Goal: Transaction & Acquisition: Book appointment/travel/reservation

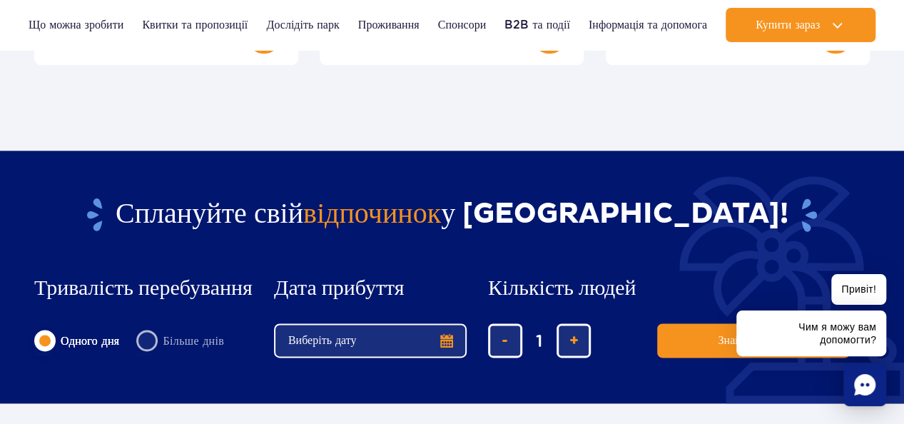
scroll to position [928, 0]
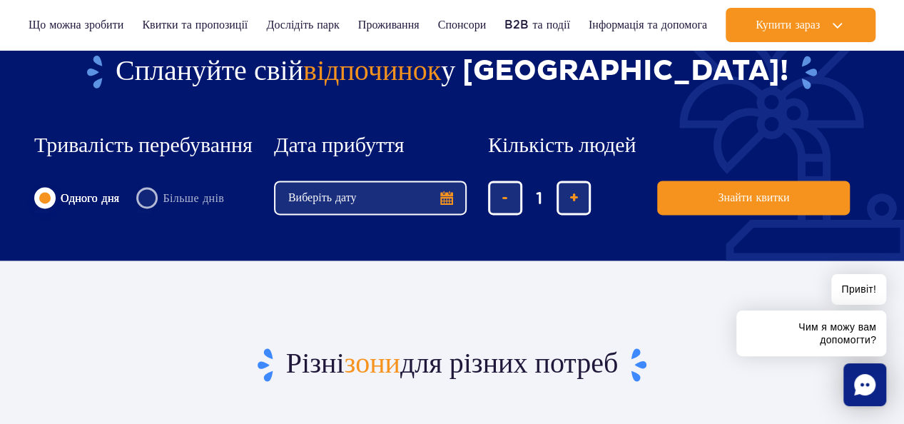
click at [450, 196] on button "Виберіть дату" at bounding box center [370, 198] width 193 height 34
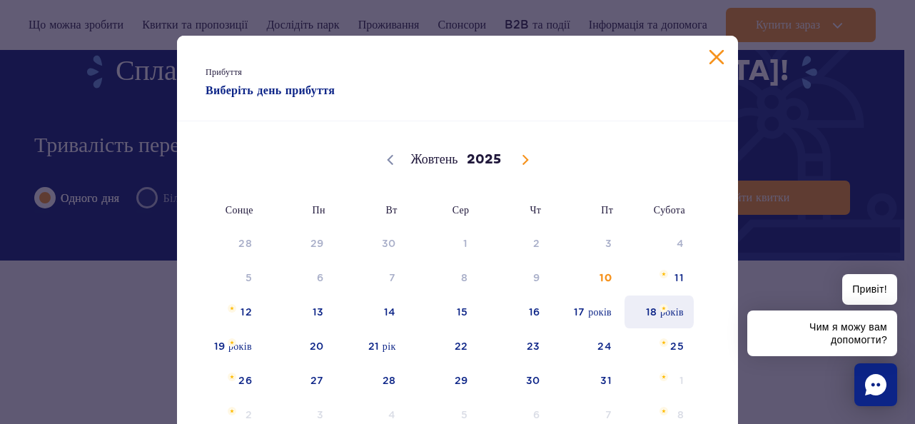
click at [659, 308] on span "18 жовтня 2025 року" at bounding box center [663, 308] width 9 height 9
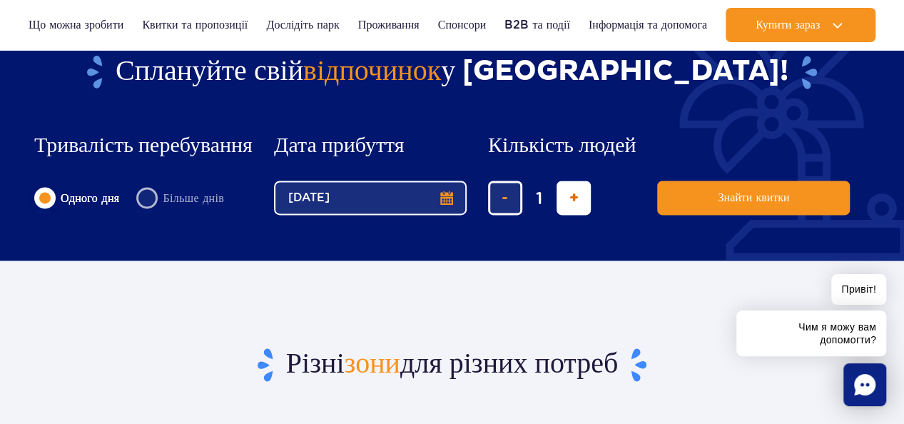
click at [574, 198] on span "додати квиток" at bounding box center [573, 198] width 9 height 0
type input "3"
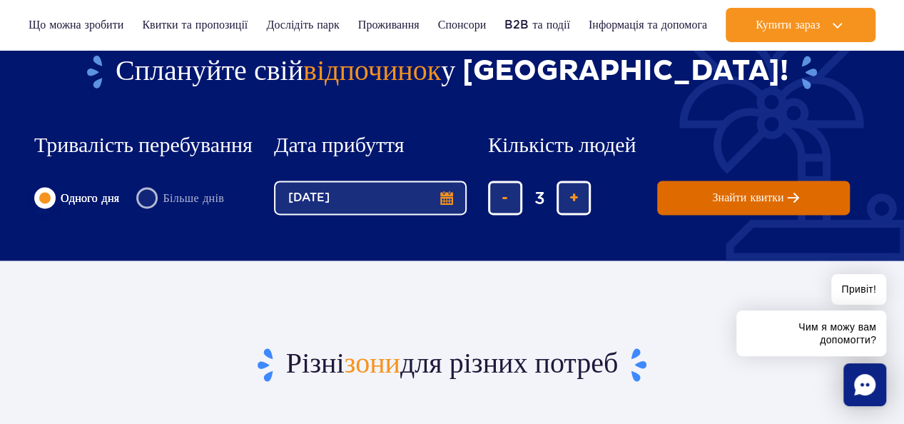
click at [741, 197] on span "Знайти квитки" at bounding box center [747, 197] width 71 height 13
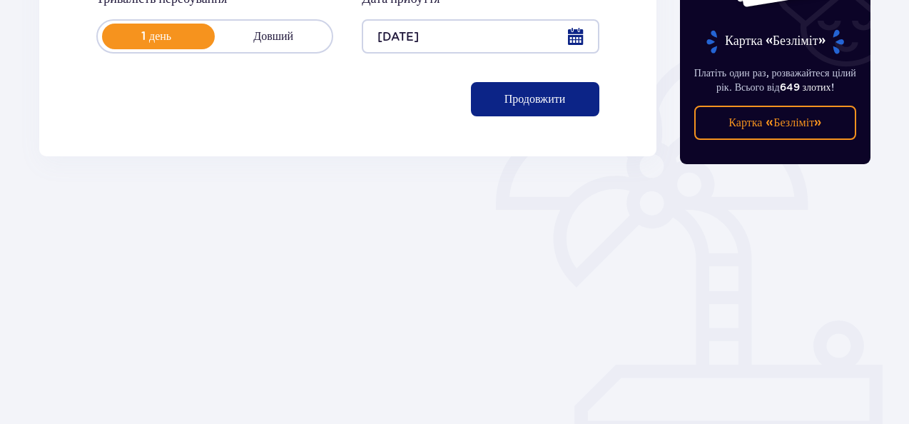
scroll to position [161, 0]
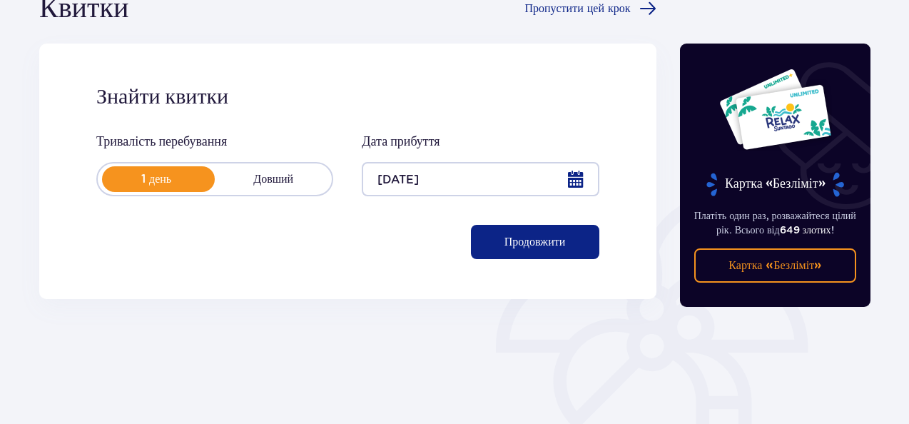
click at [554, 240] on button "Продовжити" at bounding box center [535, 242] width 128 height 34
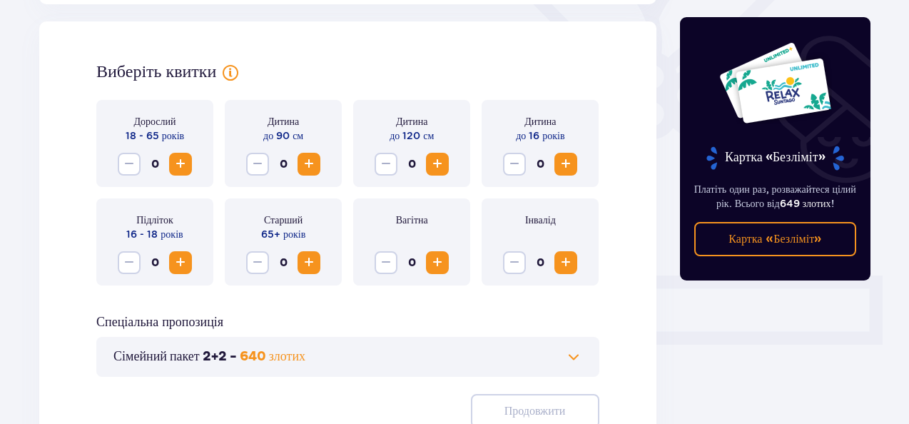
scroll to position [397, 0]
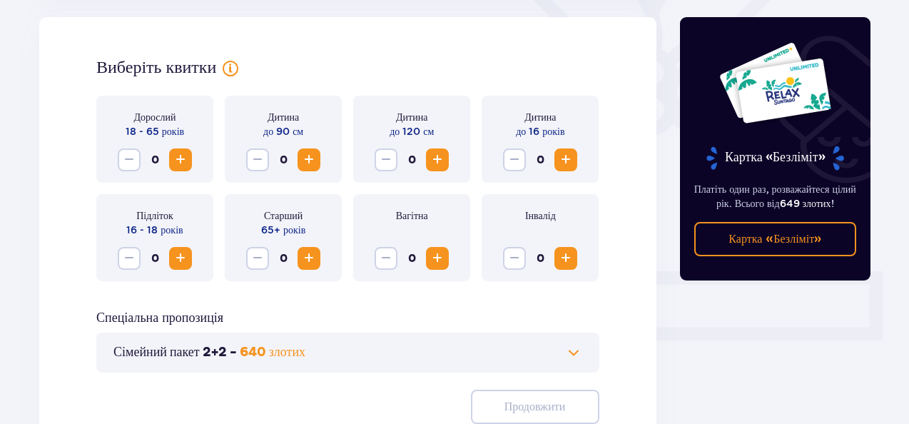
click at [181, 158] on span "Збільшення" at bounding box center [180, 159] width 17 height 17
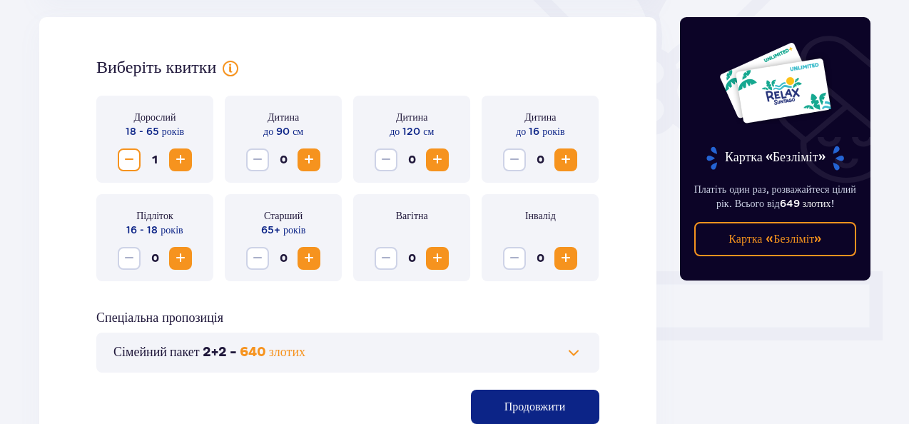
click at [181, 158] on span "Збільшення" at bounding box center [180, 159] width 17 height 17
click at [565, 163] on span "Збільшення" at bounding box center [565, 159] width 17 height 17
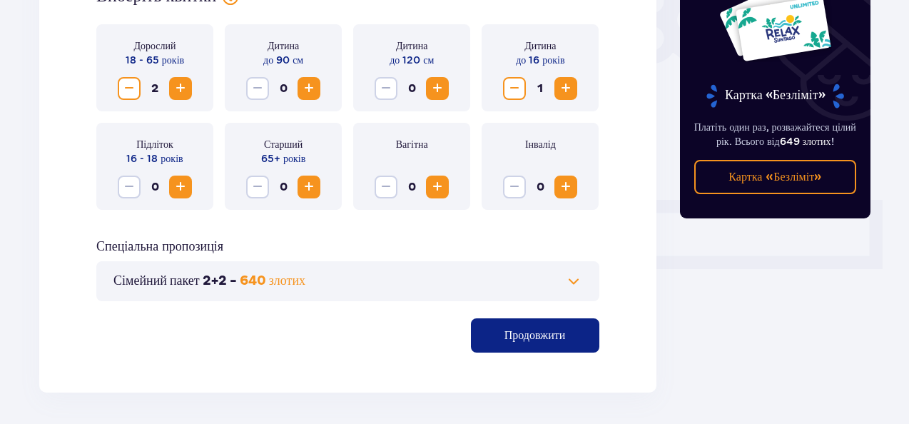
scroll to position [522, 0]
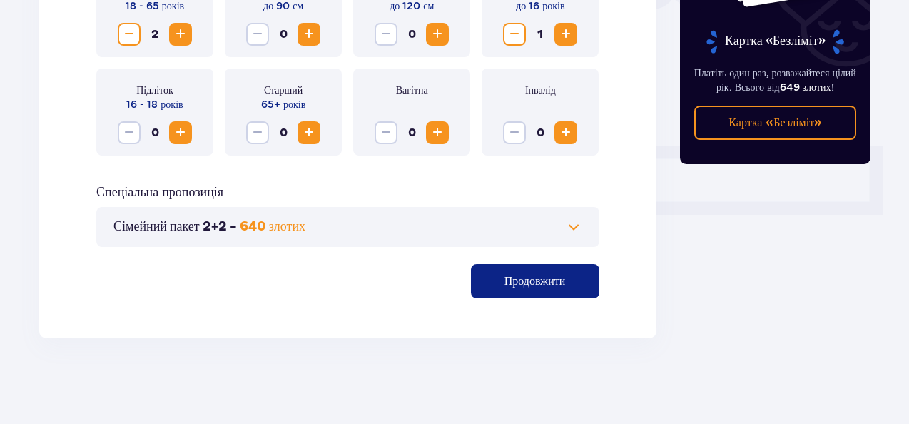
click at [574, 226] on span at bounding box center [573, 226] width 17 height 17
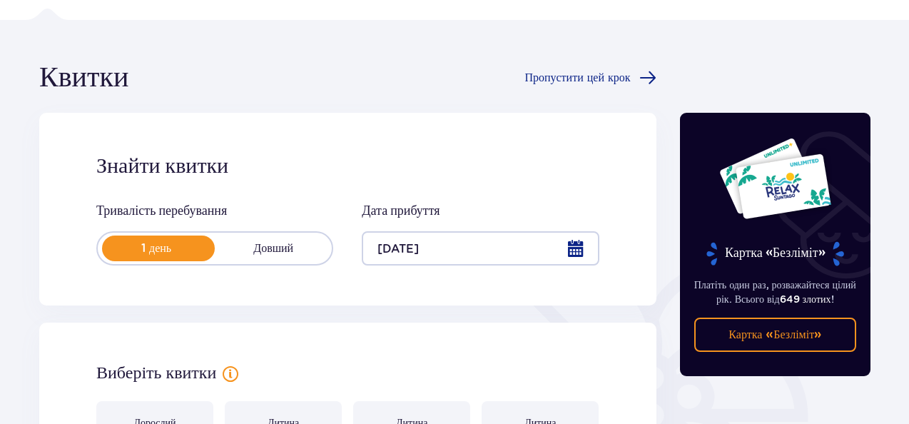
scroll to position [0, 0]
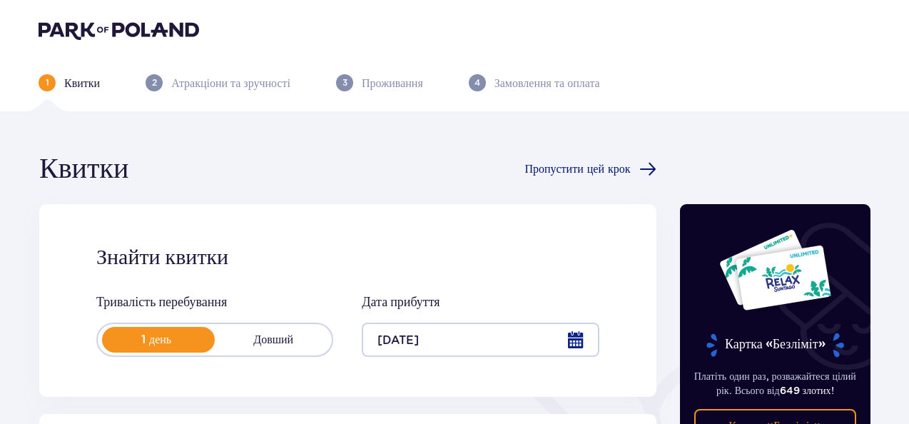
click at [648, 168] on span at bounding box center [647, 169] width 17 height 17
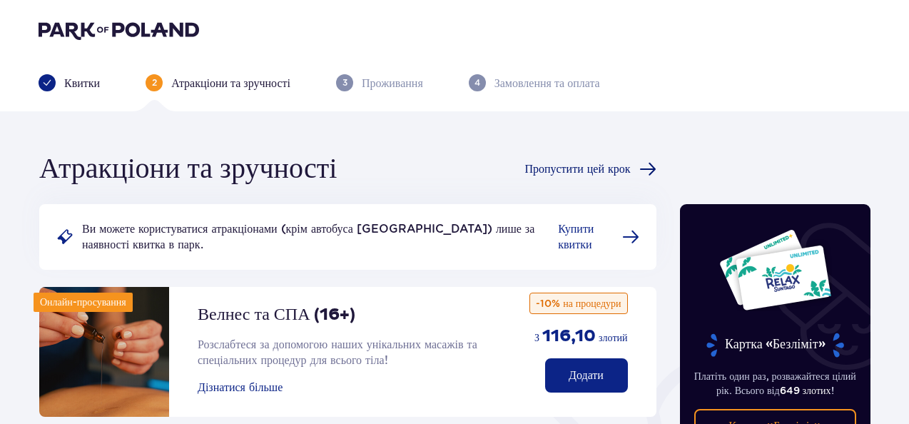
click at [654, 165] on span at bounding box center [647, 169] width 17 height 17
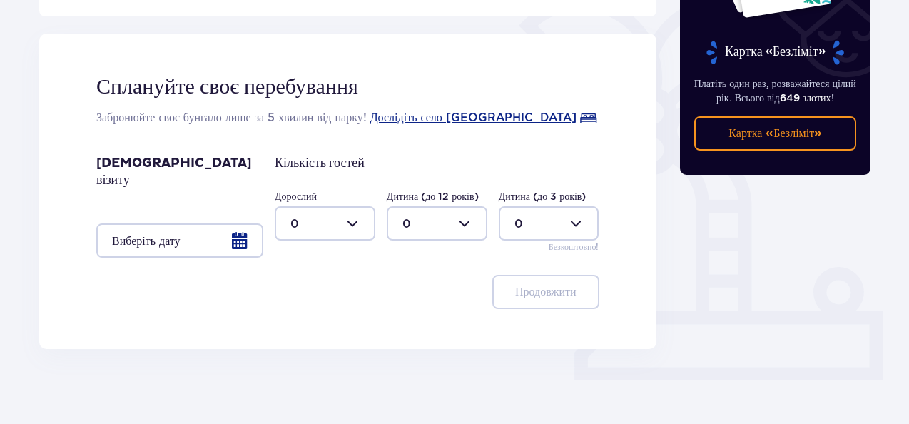
scroll to position [362, 0]
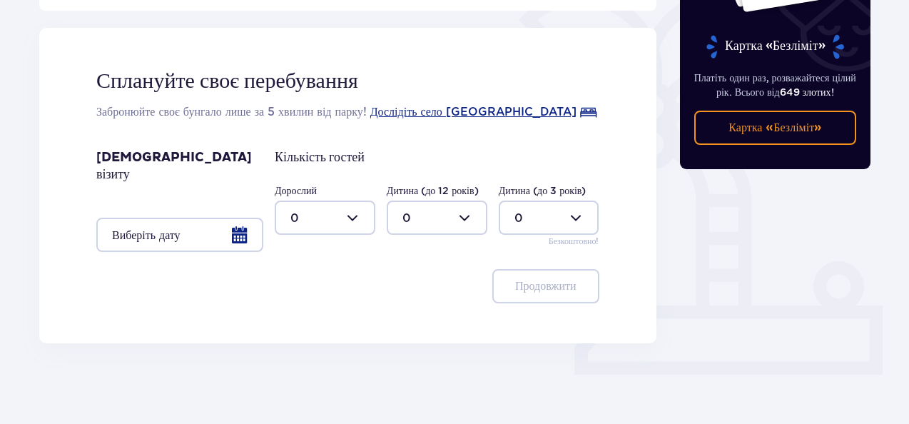
click at [355, 218] on div at bounding box center [325, 218] width 101 height 34
click at [308, 323] on div "2" at bounding box center [324, 321] width 69 height 16
type input "2"
click at [245, 219] on div at bounding box center [179, 235] width 167 height 34
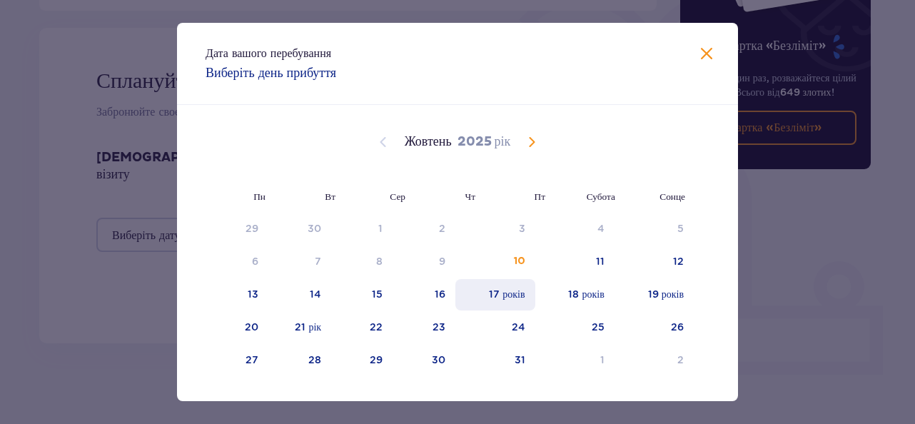
click at [522, 293] on div "17 років" at bounding box center [494, 294] width 79 height 31
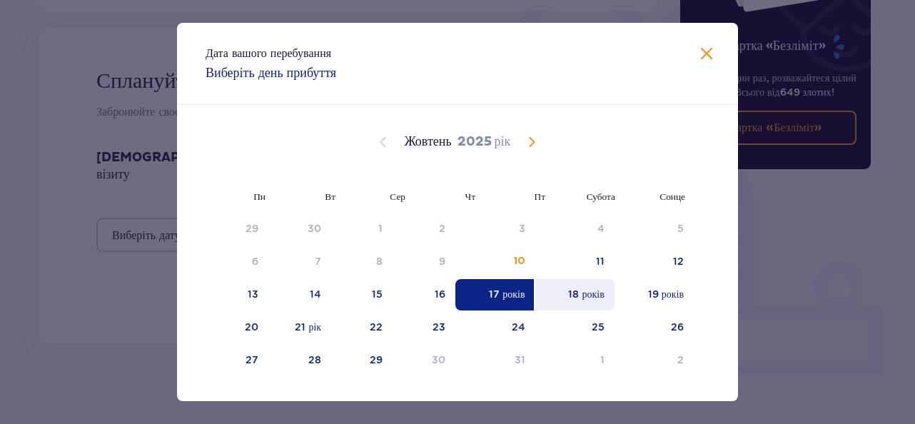
click at [574, 292] on font "18 років" at bounding box center [586, 293] width 36 height 11
type input "[DATE] - [DATE]"
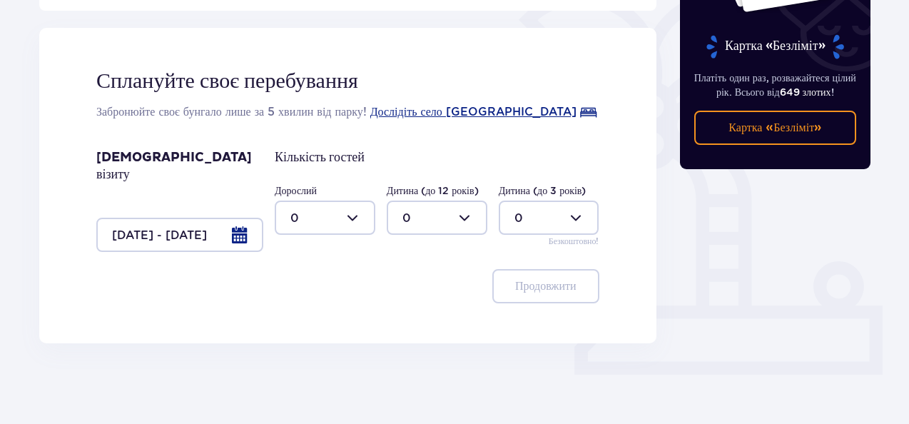
click at [358, 220] on div at bounding box center [325, 218] width 101 height 34
click at [315, 319] on div "2" at bounding box center [324, 321] width 69 height 16
click at [349, 215] on div at bounding box center [325, 218] width 101 height 34
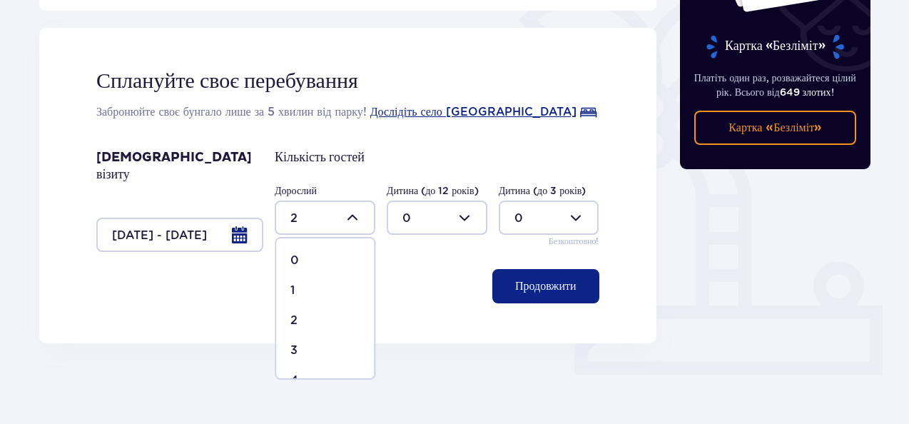
click at [313, 347] on div "3" at bounding box center [324, 350] width 69 height 16
type input "3"
click at [554, 280] on font "Продовжити" at bounding box center [545, 285] width 61 height 11
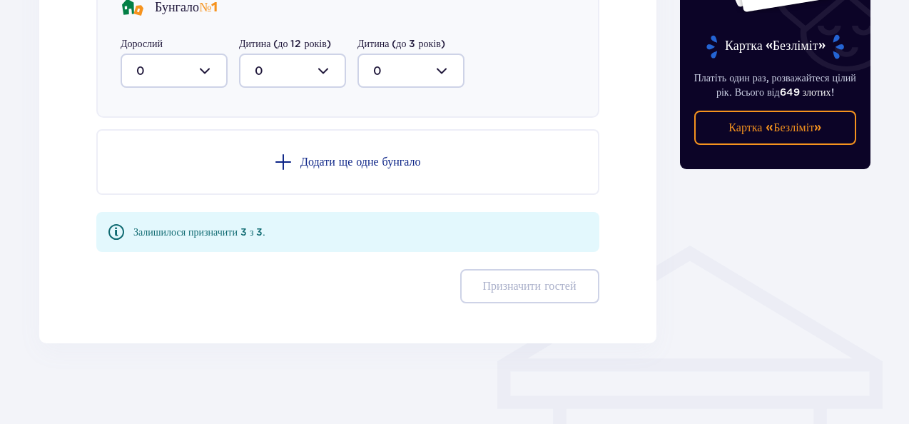
scroll to position [699, 0]
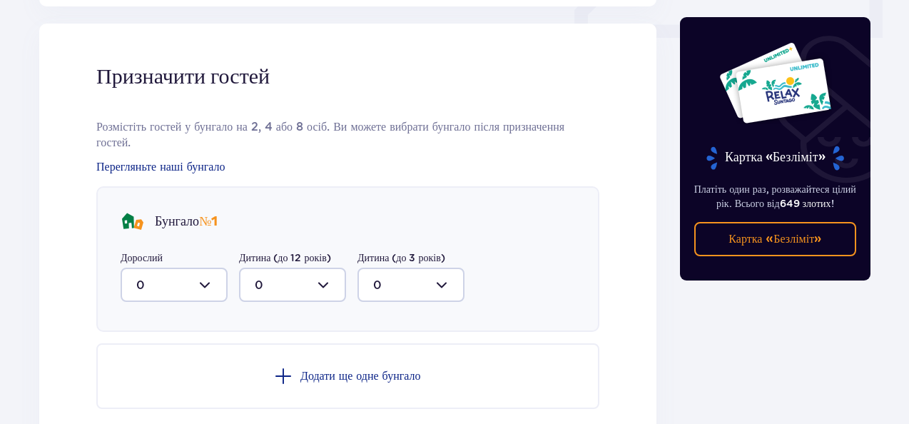
click at [208, 280] on div at bounding box center [174, 285] width 107 height 34
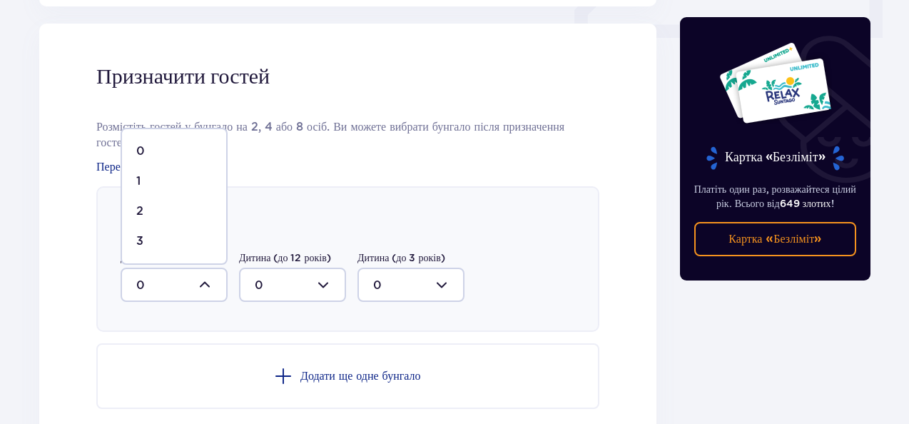
click at [179, 238] on div "3" at bounding box center [174, 241] width 76 height 16
type input "3"
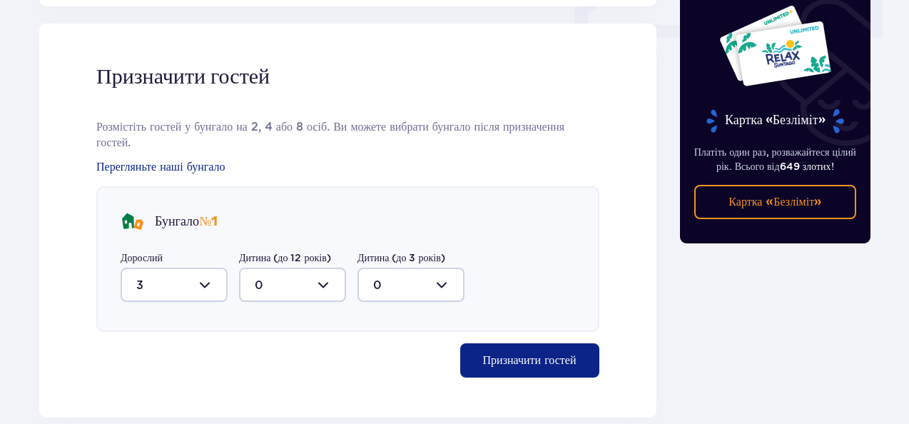
click at [524, 355] on font "Призначити гостей" at bounding box center [529, 360] width 93 height 11
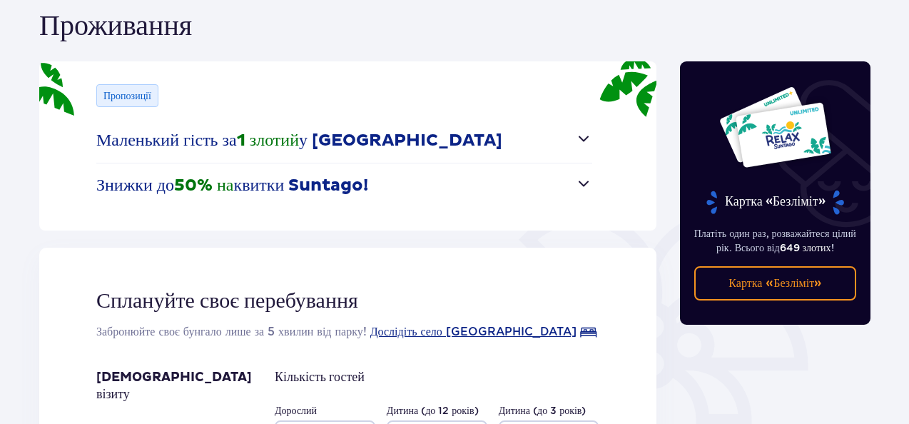
scroll to position [71, 0]
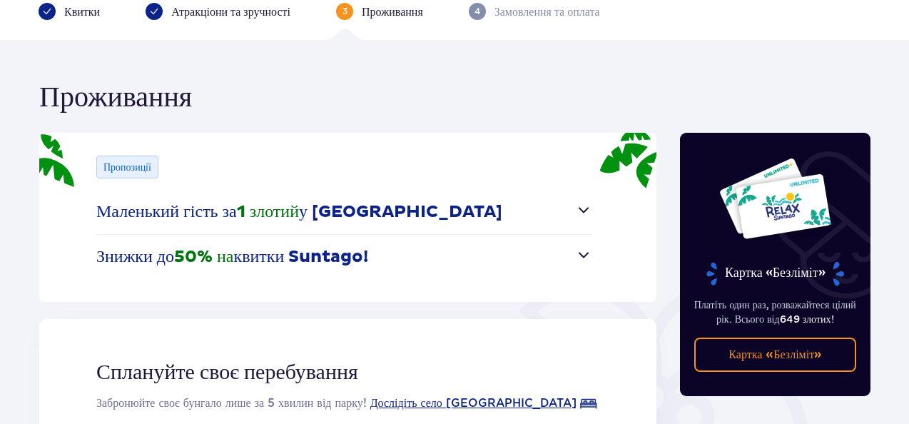
click at [585, 258] on span "button" at bounding box center [583, 254] width 17 height 17
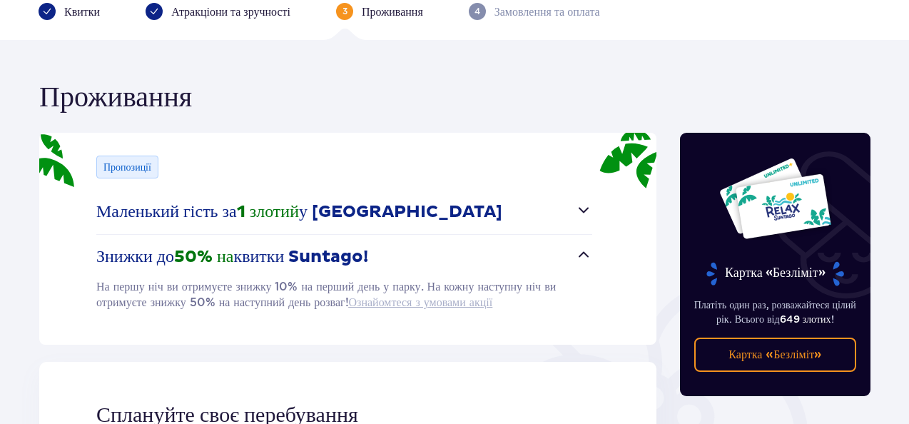
click at [404, 302] on font "Ознайомтеся з умовами акції" at bounding box center [421, 302] width 144 height 14
